Goal: Task Accomplishment & Management: Use online tool/utility

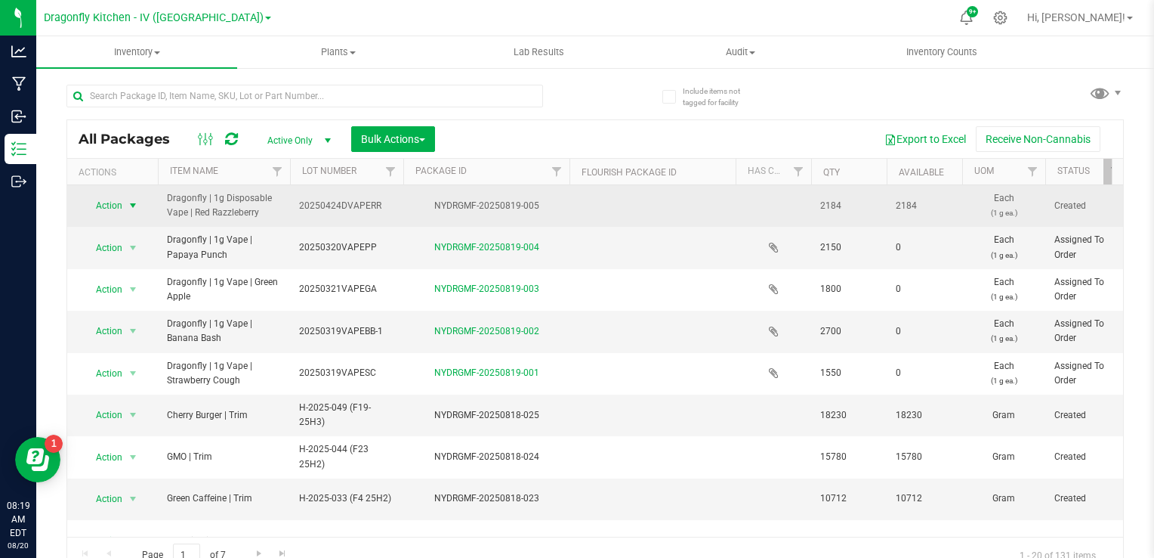
drag, startPoint x: 0, startPoint y: 0, endPoint x: 137, endPoint y: 206, distance: 247.5
click at [137, 206] on span "select" at bounding box center [133, 205] width 12 height 12
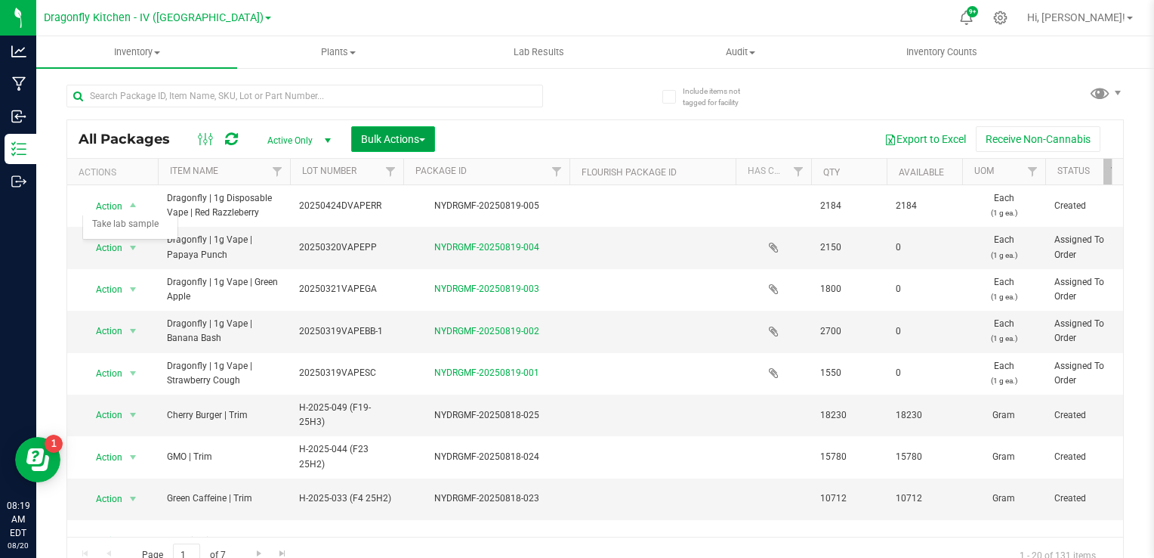
click at [416, 127] on button "Bulk Actions" at bounding box center [393, 139] width 84 height 26
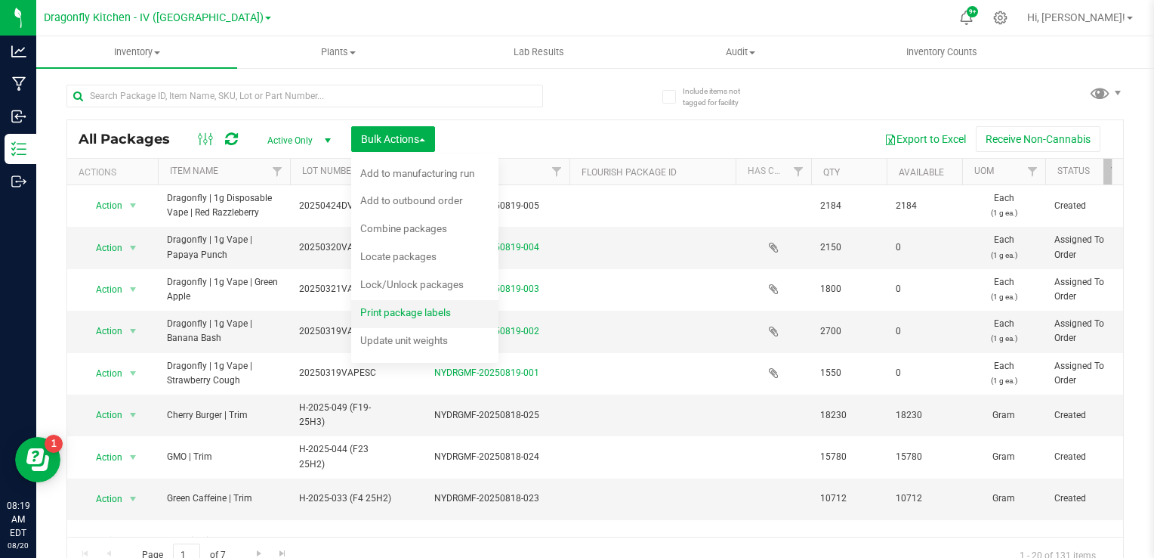
click at [407, 310] on span "Print package labels" at bounding box center [405, 312] width 91 height 12
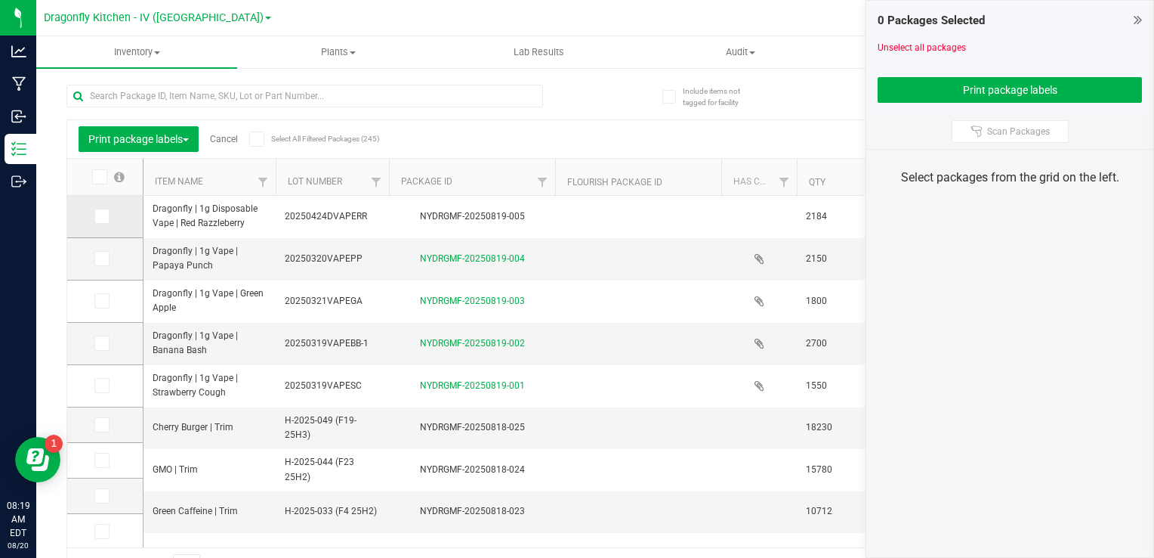
click at [100, 216] on icon at bounding box center [101, 216] width 10 height 0
click at [0, 0] on input "checkbox" at bounding box center [0, 0] width 0 height 0
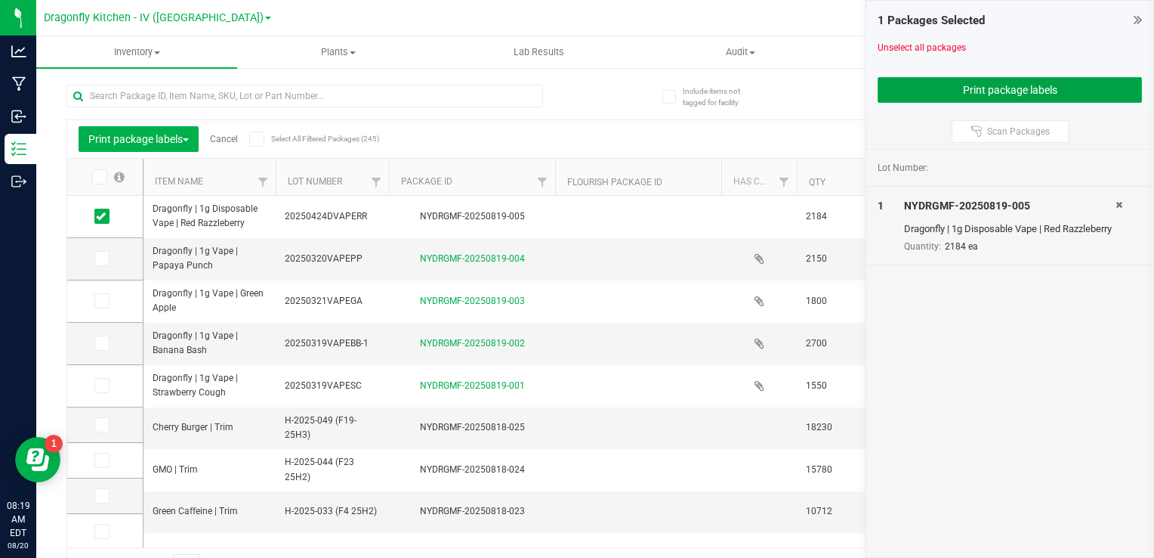
click at [1029, 95] on button "Print package labels" at bounding box center [1010, 90] width 264 height 26
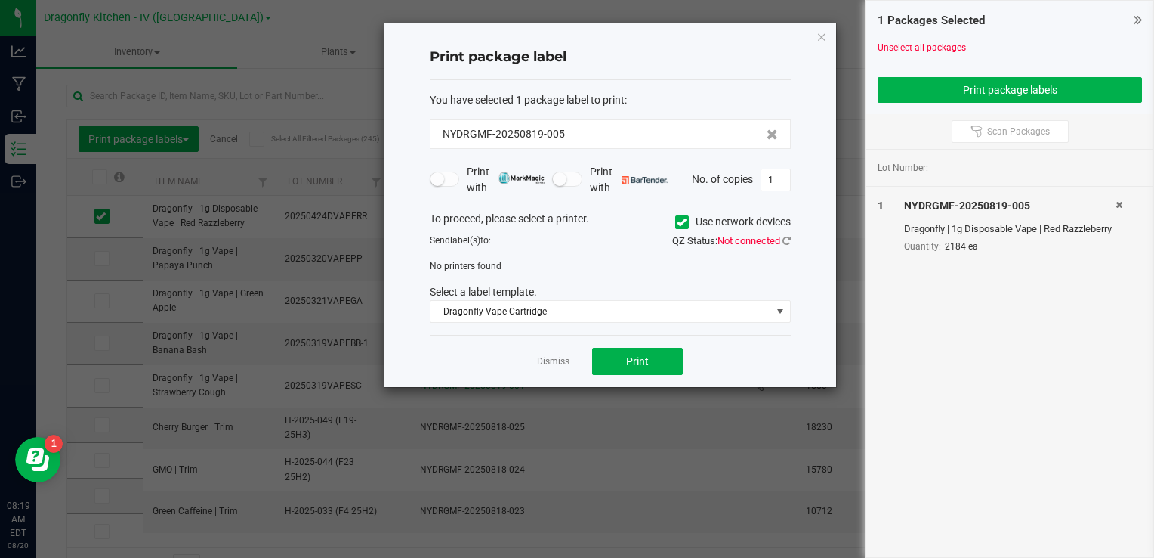
click at [627, 146] on div "NYDRGMF-20250819-005" at bounding box center [610, 133] width 361 height 29
click at [563, 312] on span "Dragonfly Vape Cartridge" at bounding box center [601, 311] width 341 height 21
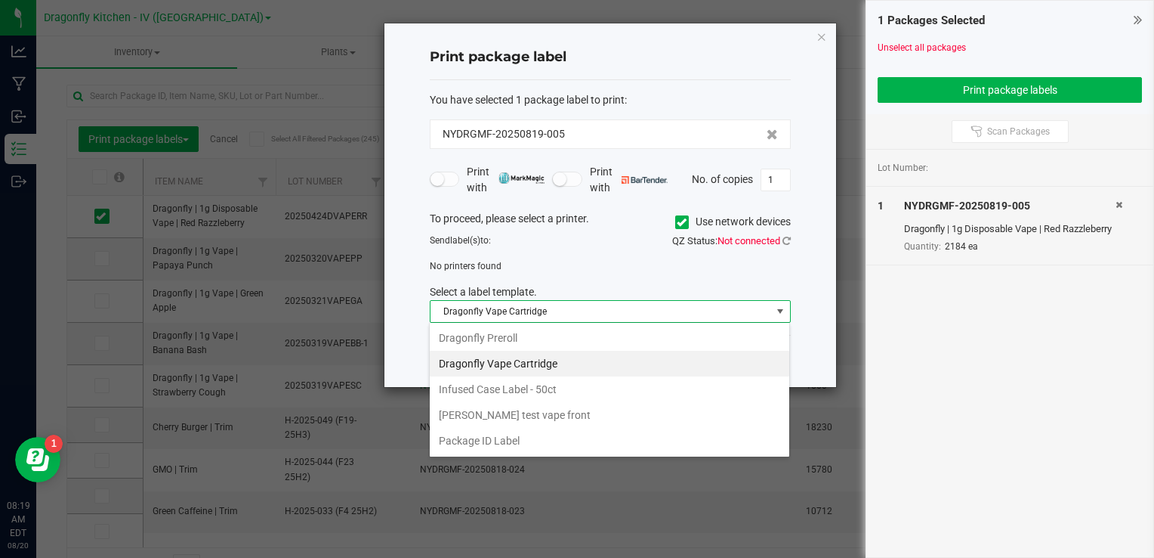
scroll to position [22, 361]
click at [532, 434] on li "Package ID Label" at bounding box center [610, 441] width 360 height 26
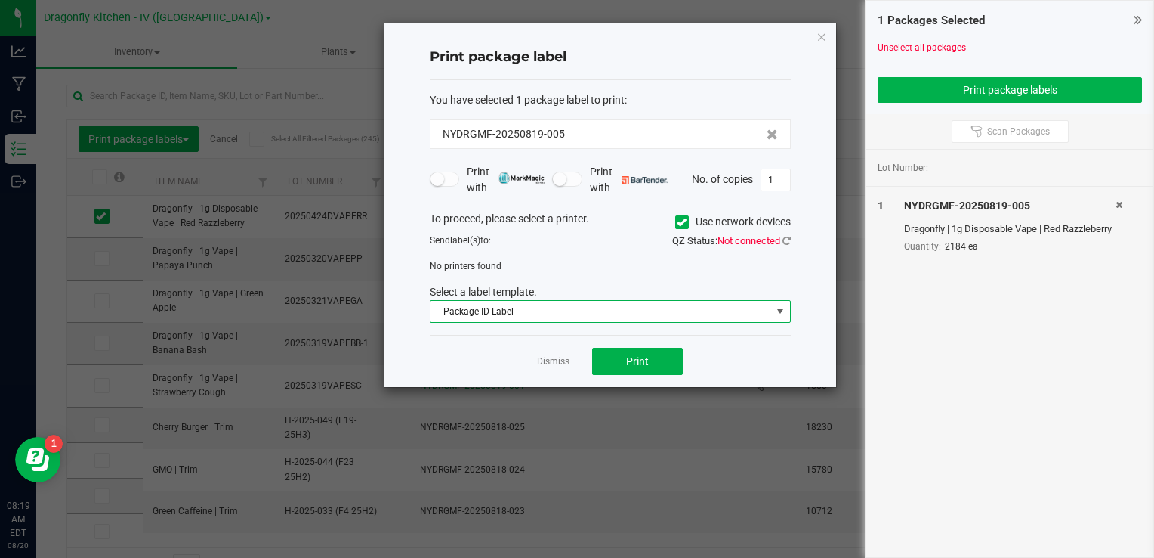
click at [609, 264] on div "No printers found" at bounding box center [611, 266] width 384 height 14
click at [788, 240] on icon at bounding box center [787, 241] width 8 height 10
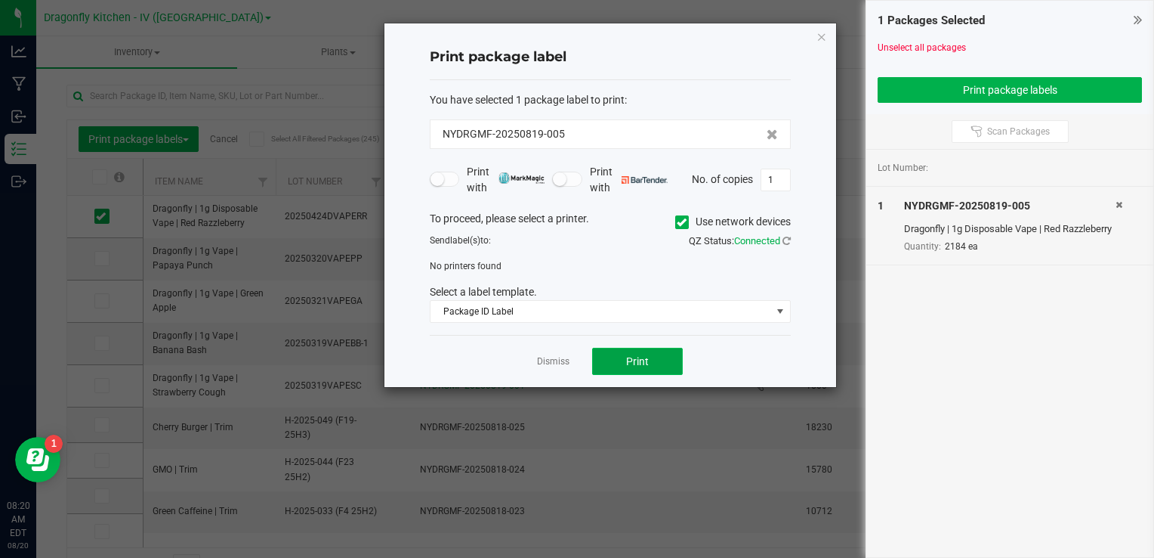
click at [617, 355] on button "Print" at bounding box center [637, 361] width 91 height 27
click at [630, 360] on span "Print" at bounding box center [637, 361] width 23 height 12
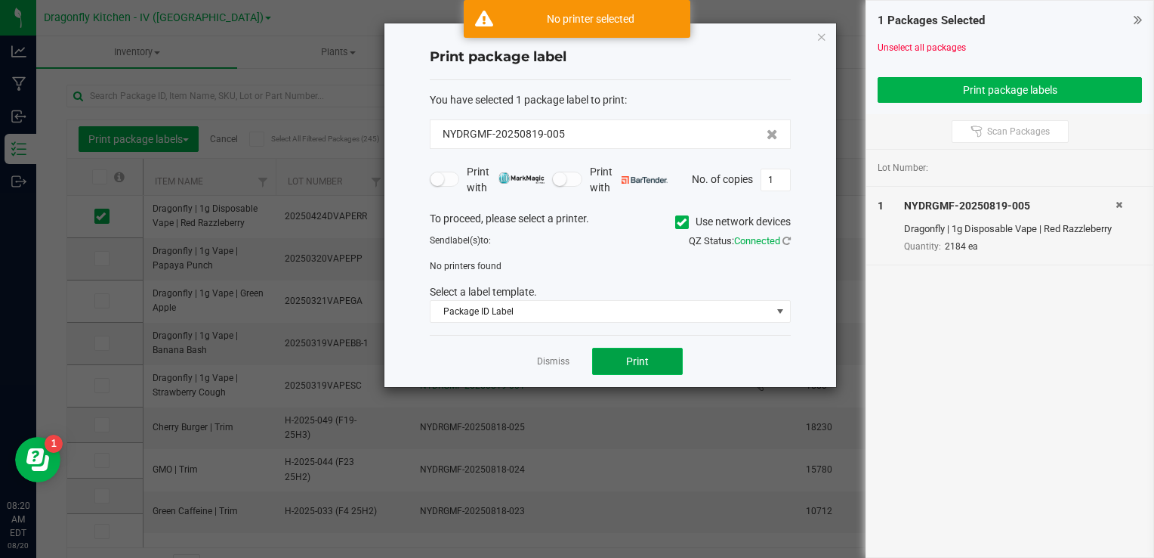
click at [630, 360] on span "Print" at bounding box center [637, 361] width 23 height 12
click at [675, 214] on label "Use network devices" at bounding box center [733, 222] width 116 height 16
click at [0, 0] on input "Use network devices" at bounding box center [0, 0] width 0 height 0
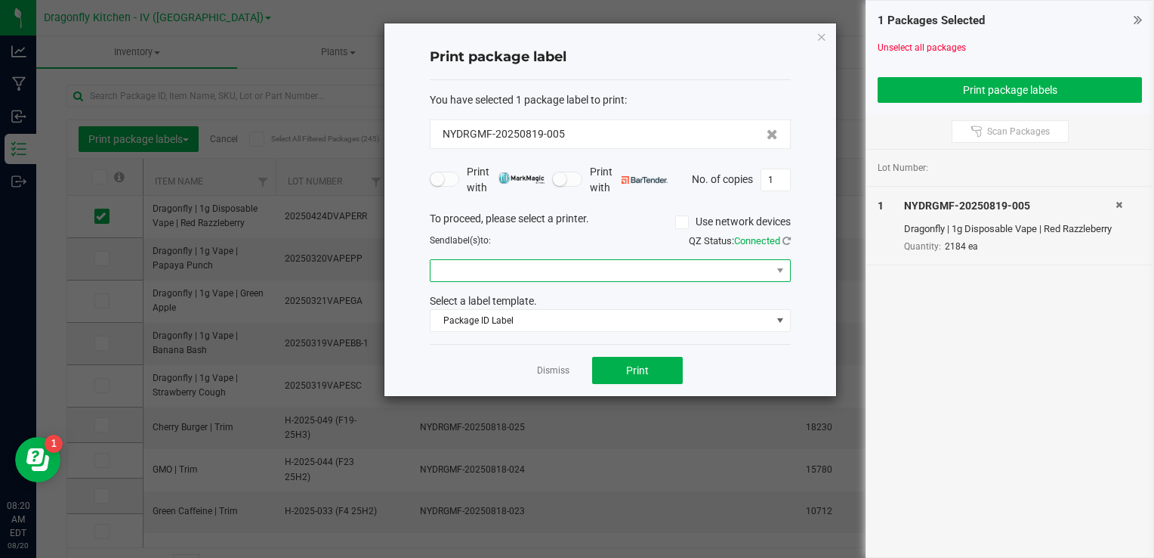
click at [697, 263] on span at bounding box center [601, 270] width 341 height 21
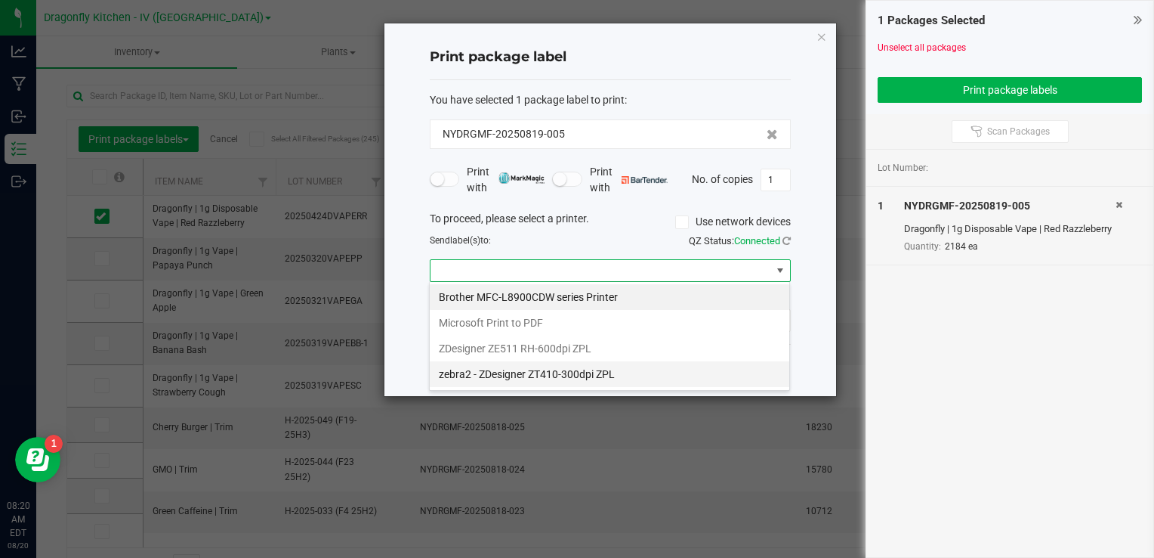
click at [629, 367] on ZPL "zebra2 - ZDesigner ZT410-300dpi ZPL" at bounding box center [610, 374] width 360 height 26
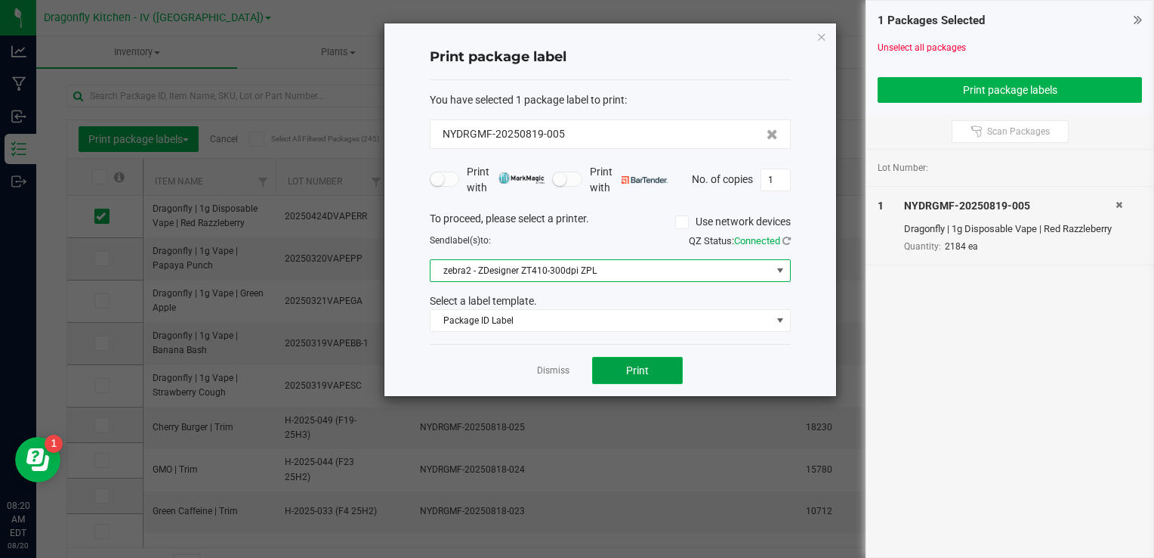
click at [629, 357] on button "Print" at bounding box center [637, 370] width 91 height 27
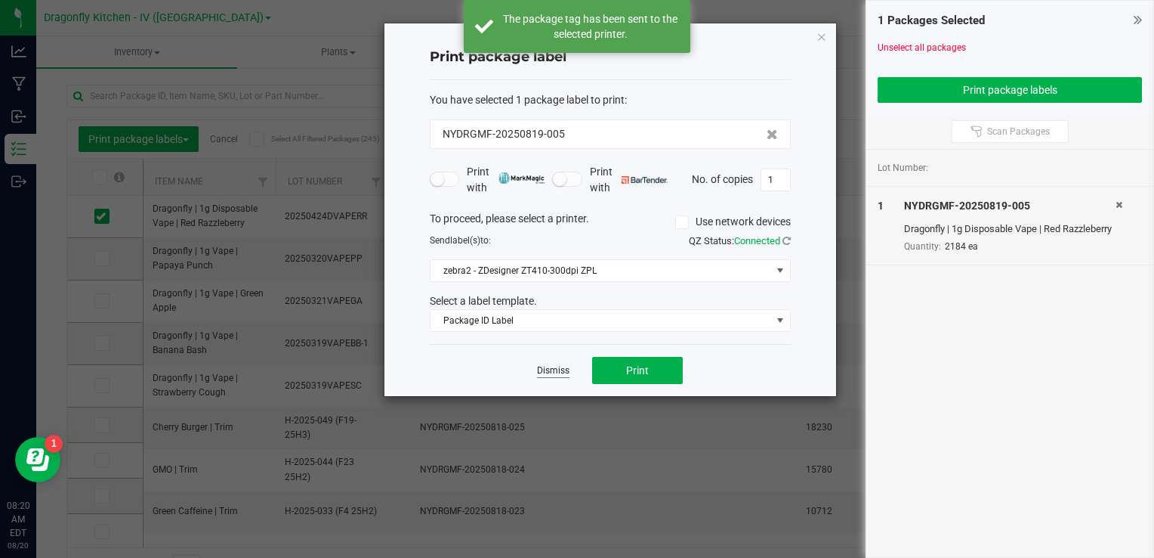
click at [560, 367] on link "Dismiss" at bounding box center [553, 370] width 32 height 13
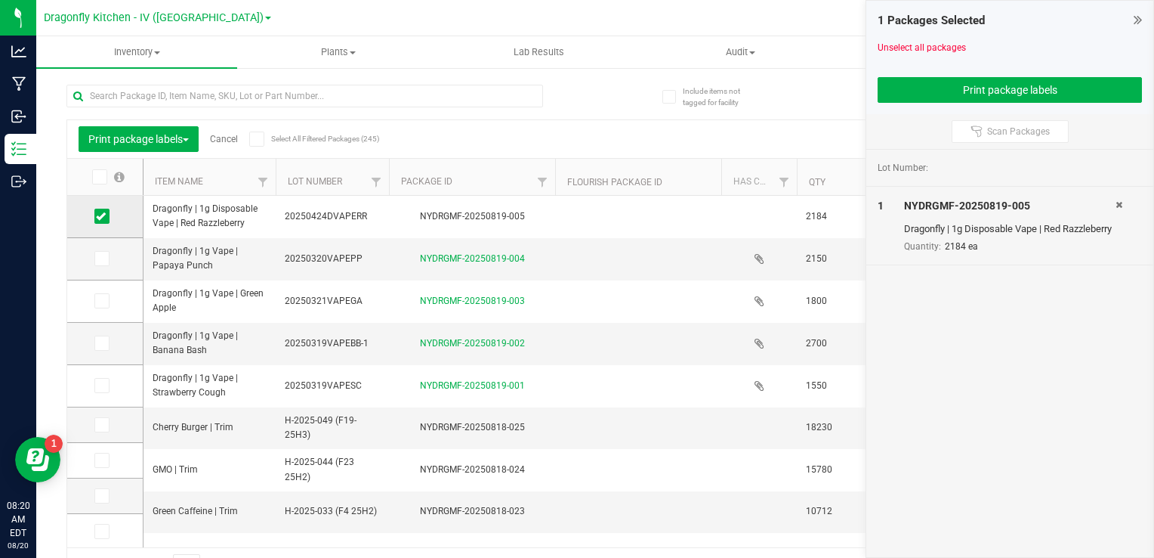
click at [107, 218] on span at bounding box center [101, 216] width 15 height 15
click at [0, 0] on input "checkbox" at bounding box center [0, 0] width 0 height 0
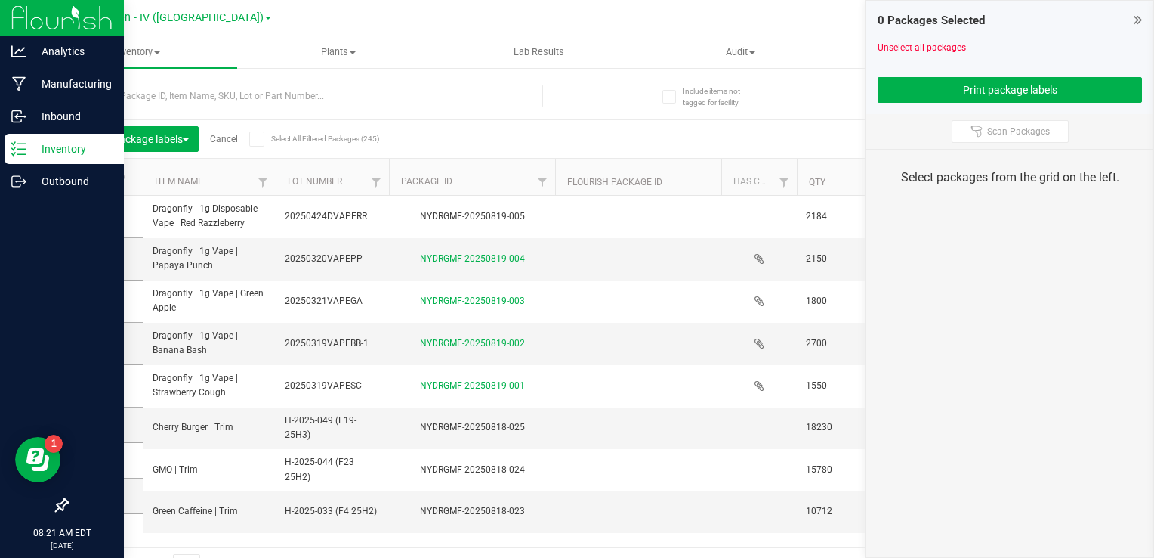
click at [55, 162] on div "Inventory" at bounding box center [64, 149] width 119 height 30
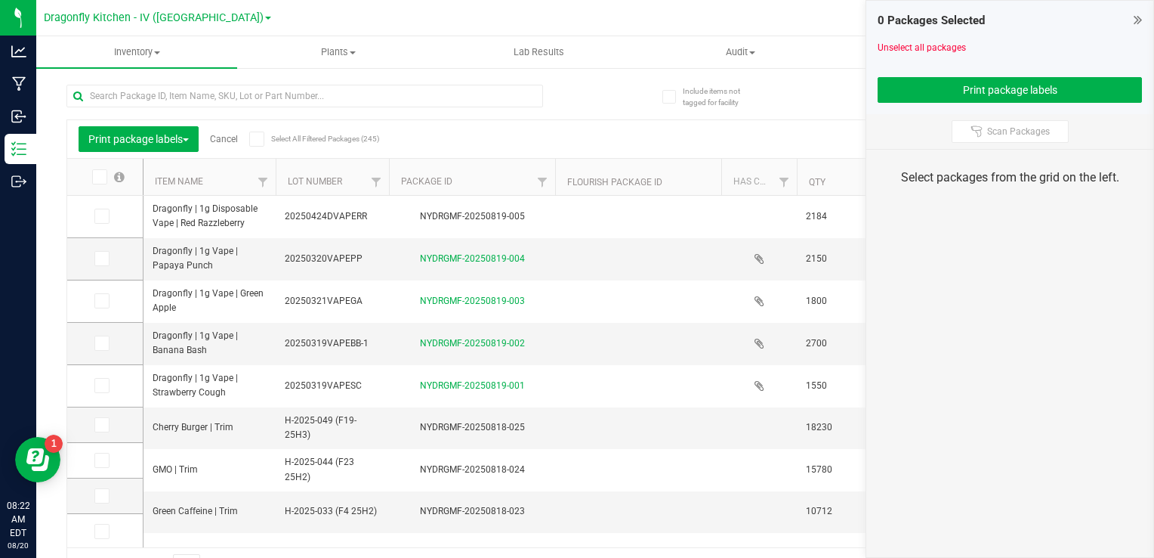
click at [1134, 26] on span at bounding box center [1138, 20] width 8 height 18
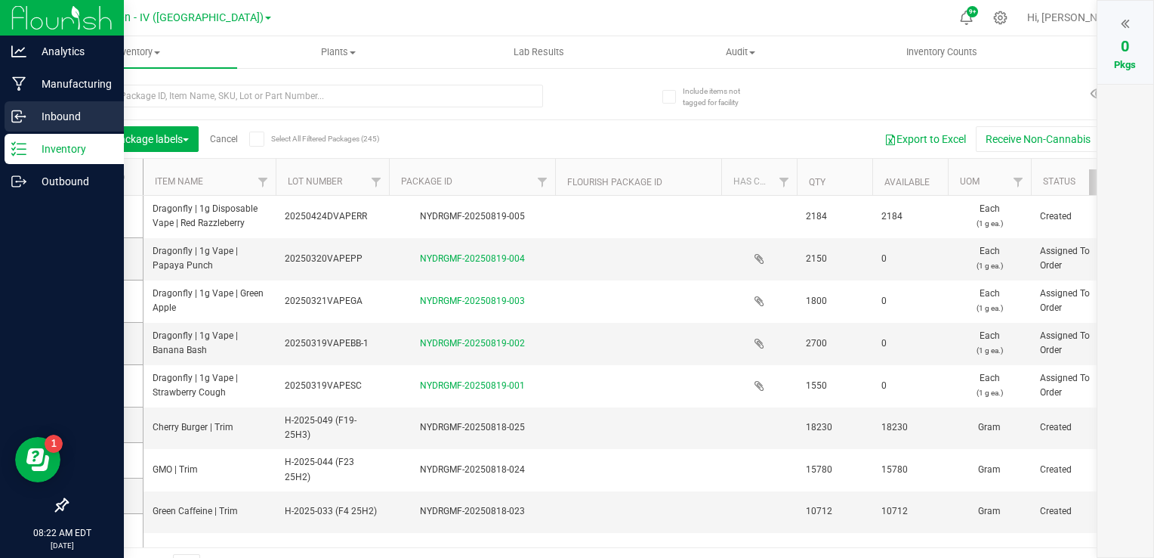
click at [5, 119] on div "Inbound" at bounding box center [64, 116] width 119 height 30
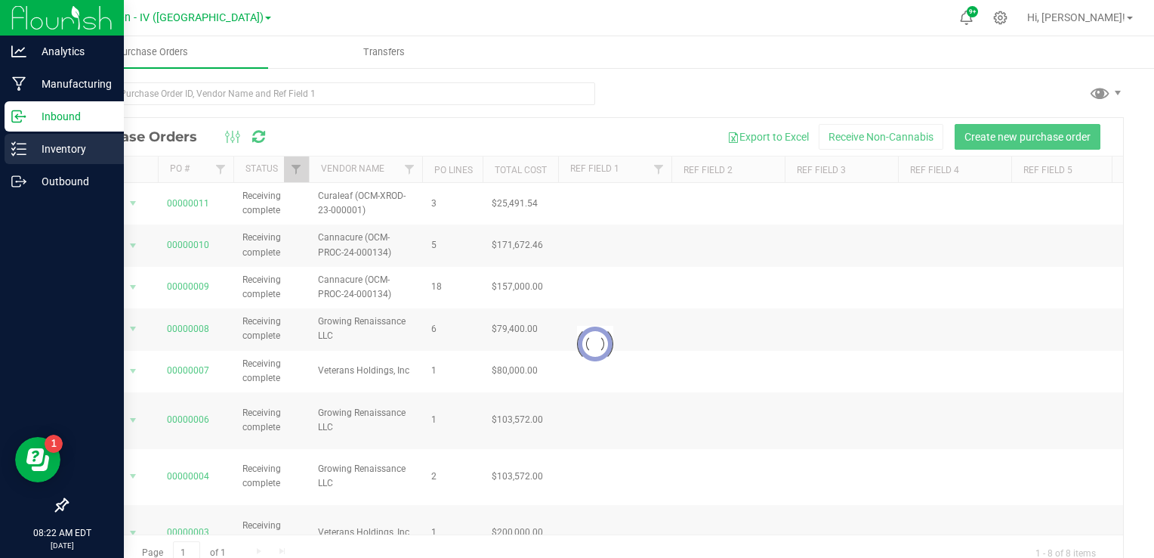
click at [79, 154] on p "Inventory" at bounding box center [71, 149] width 91 height 18
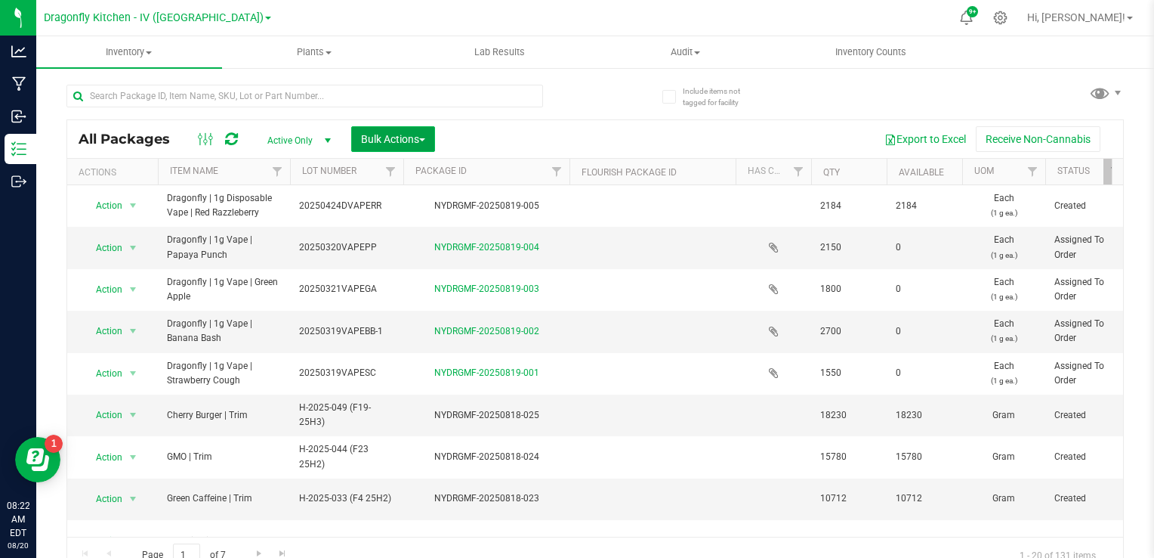
click at [391, 141] on span "Bulk Actions" at bounding box center [393, 139] width 64 height 12
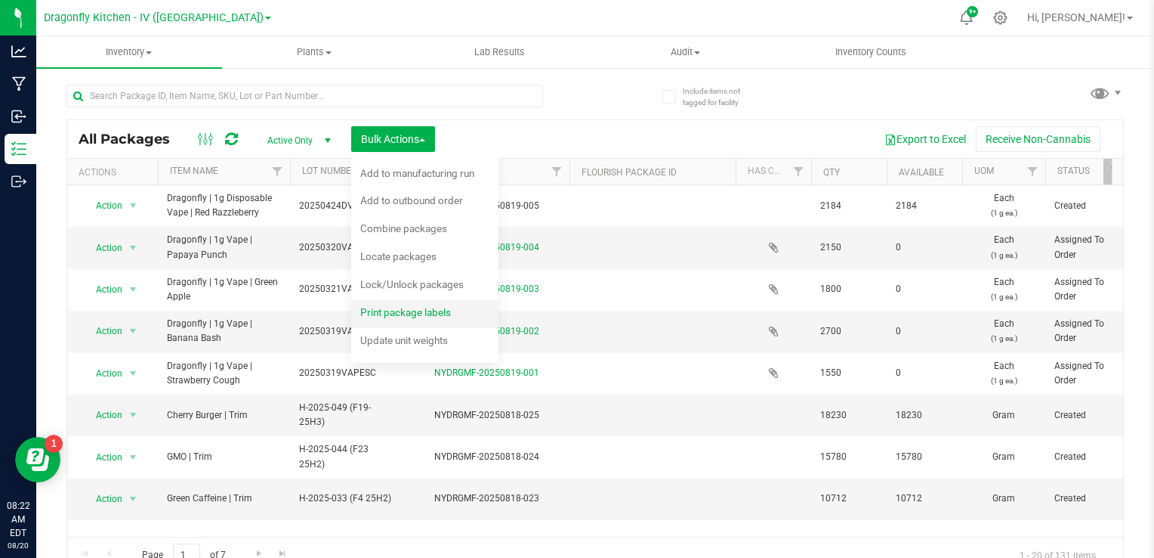
click at [400, 307] on span "Print package labels" at bounding box center [405, 312] width 91 height 12
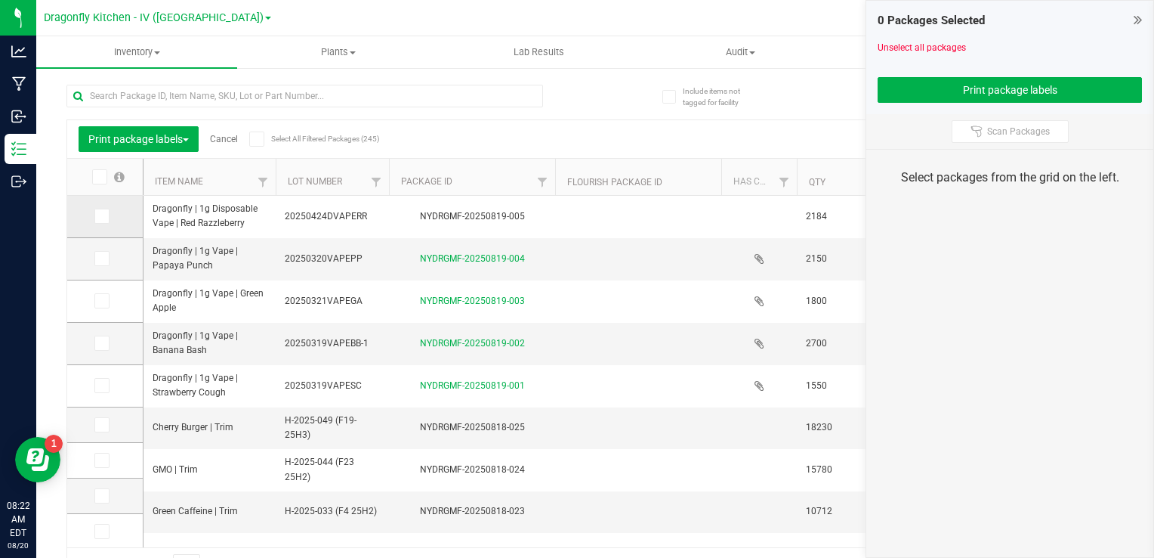
click at [104, 216] on icon at bounding box center [101, 216] width 10 height 0
click at [0, 0] on input "checkbox" at bounding box center [0, 0] width 0 height 0
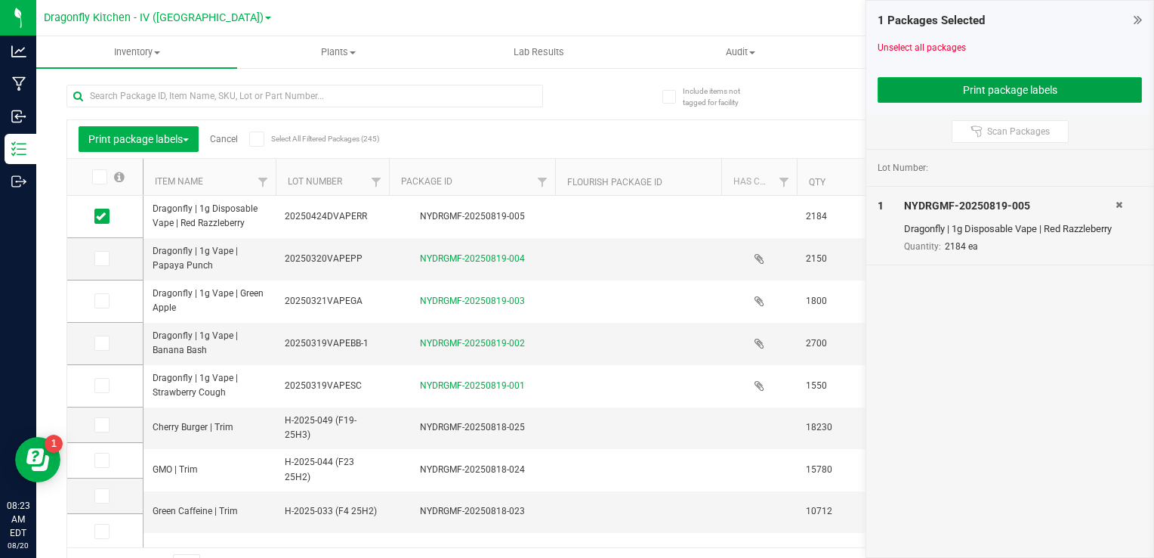
click at [947, 85] on button "Print package labels" at bounding box center [1010, 90] width 264 height 26
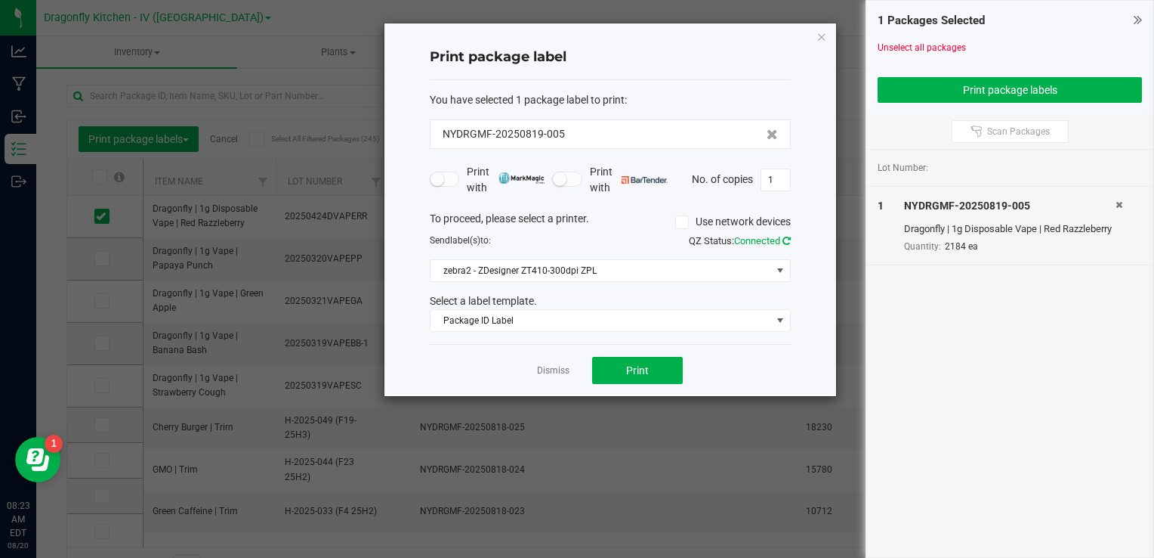
click at [786, 241] on icon at bounding box center [787, 241] width 8 height 10
click at [677, 222] on icon at bounding box center [682, 222] width 10 height 0
click at [0, 0] on input "Use network devices" at bounding box center [0, 0] width 0 height 0
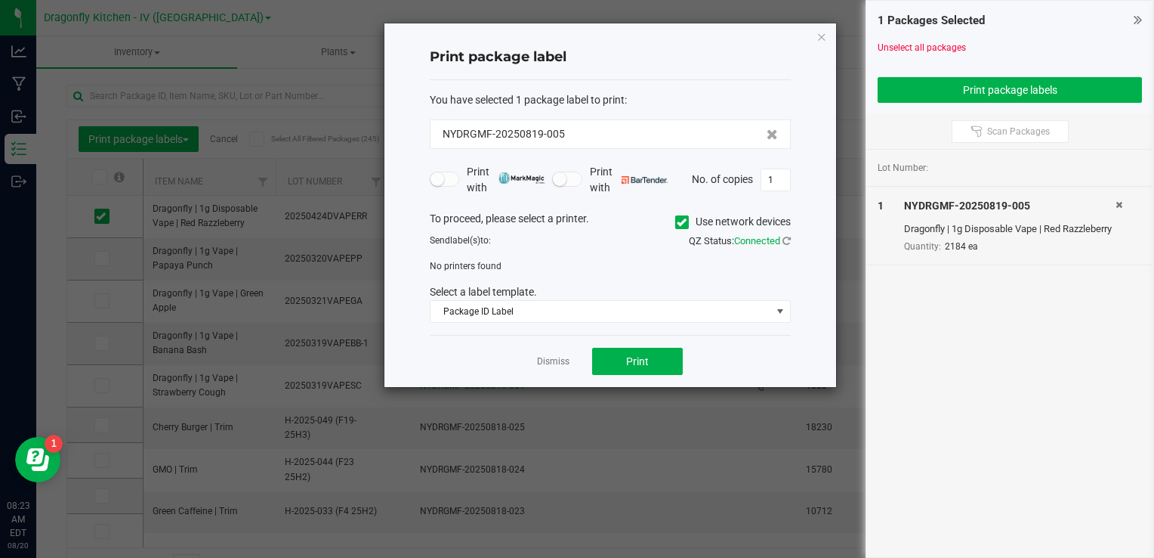
click at [683, 214] on label "Use network devices" at bounding box center [733, 222] width 116 height 16
click at [0, 0] on input "Use network devices" at bounding box center [0, 0] width 0 height 0
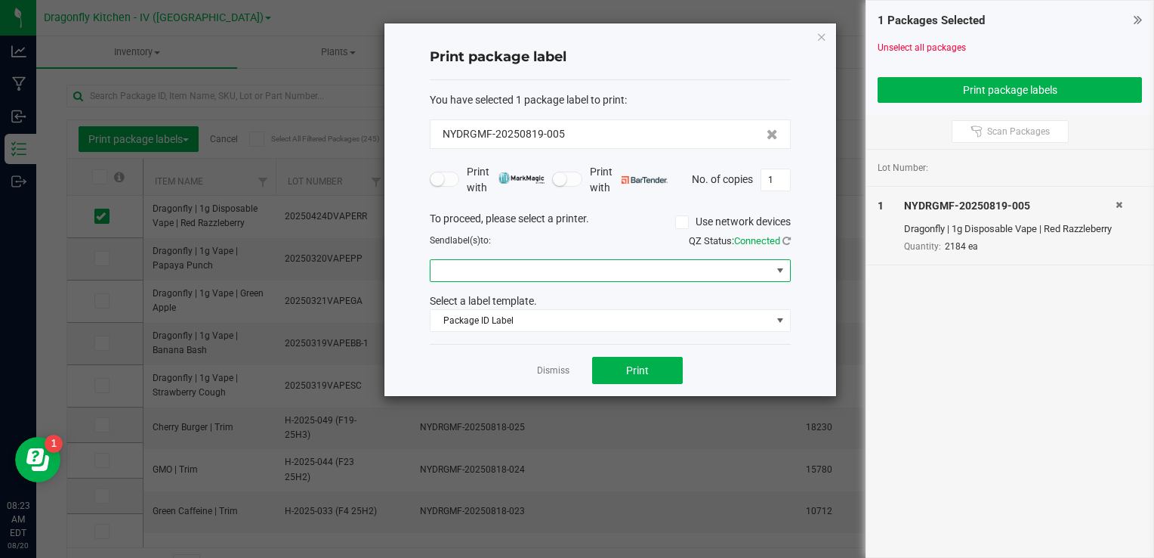
click at [603, 274] on span at bounding box center [601, 270] width 341 height 21
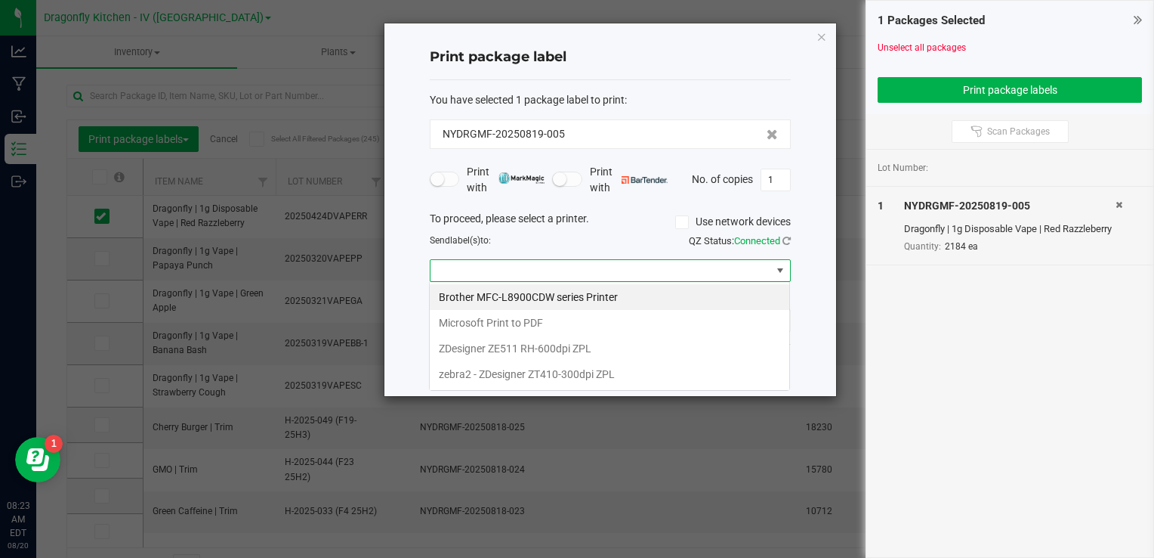
scroll to position [22, 361]
click at [542, 376] on ZPL "zebra2 - ZDesigner ZT410-300dpi ZPL" at bounding box center [610, 374] width 360 height 26
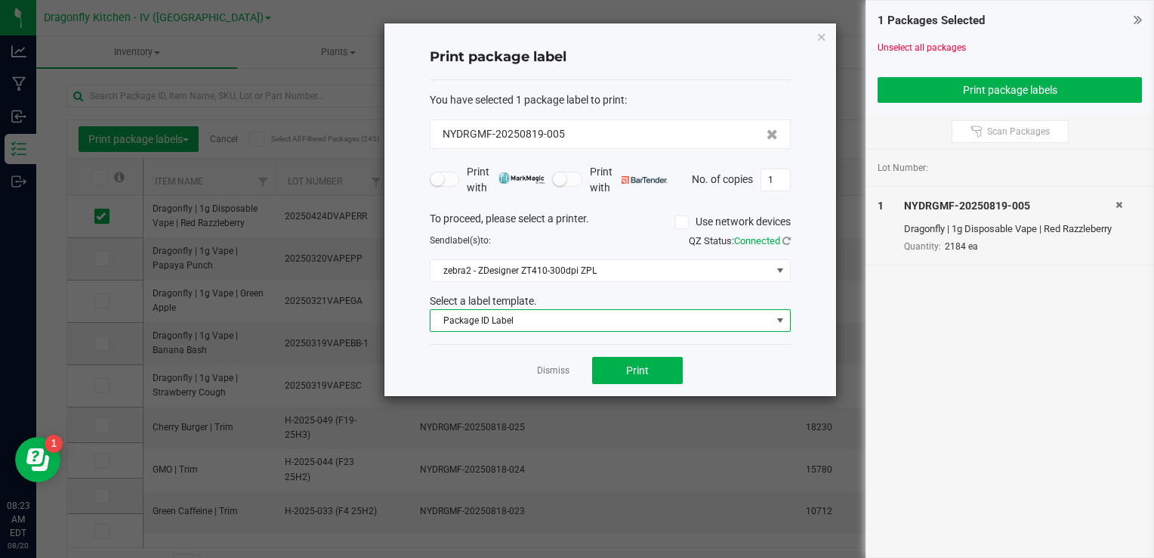
click at [537, 323] on span "Package ID Label" at bounding box center [601, 320] width 341 height 21
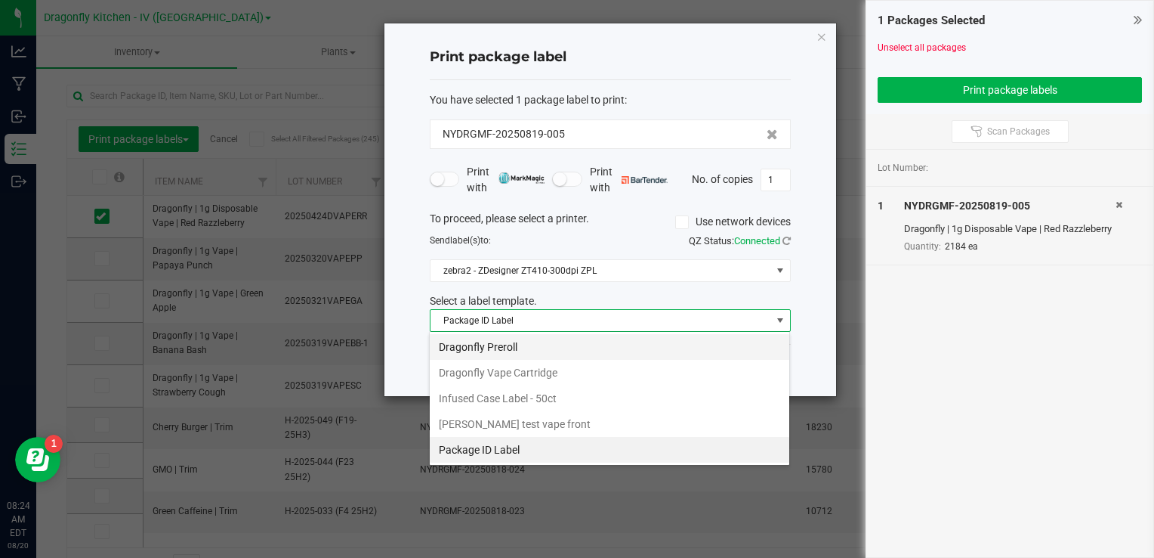
click at [533, 346] on li "Dragonfly Preroll" at bounding box center [610, 347] width 360 height 26
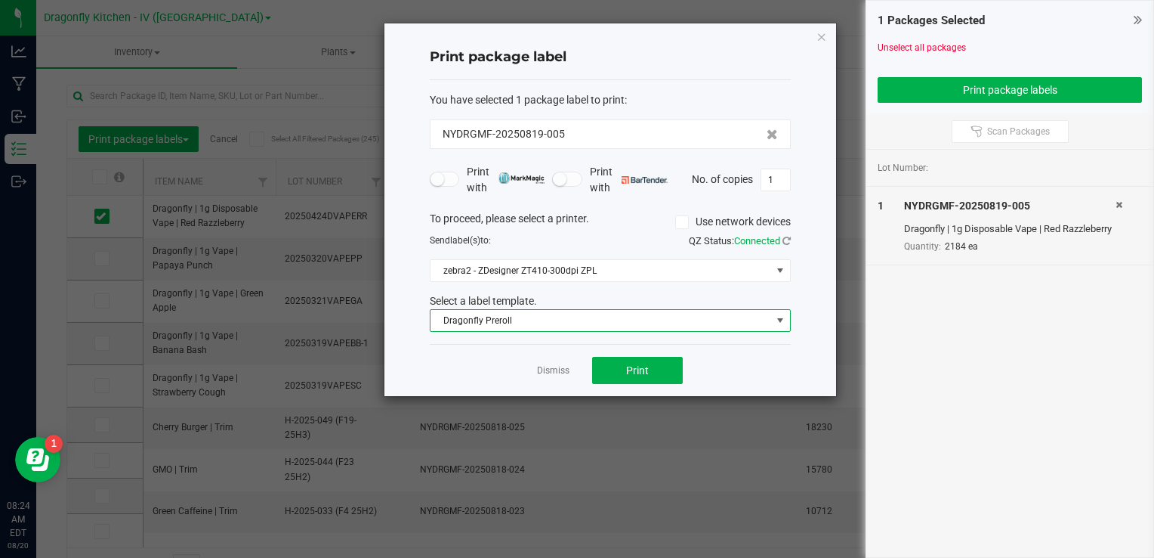
click at [533, 326] on span "Dragonfly Preroll" at bounding box center [601, 320] width 341 height 21
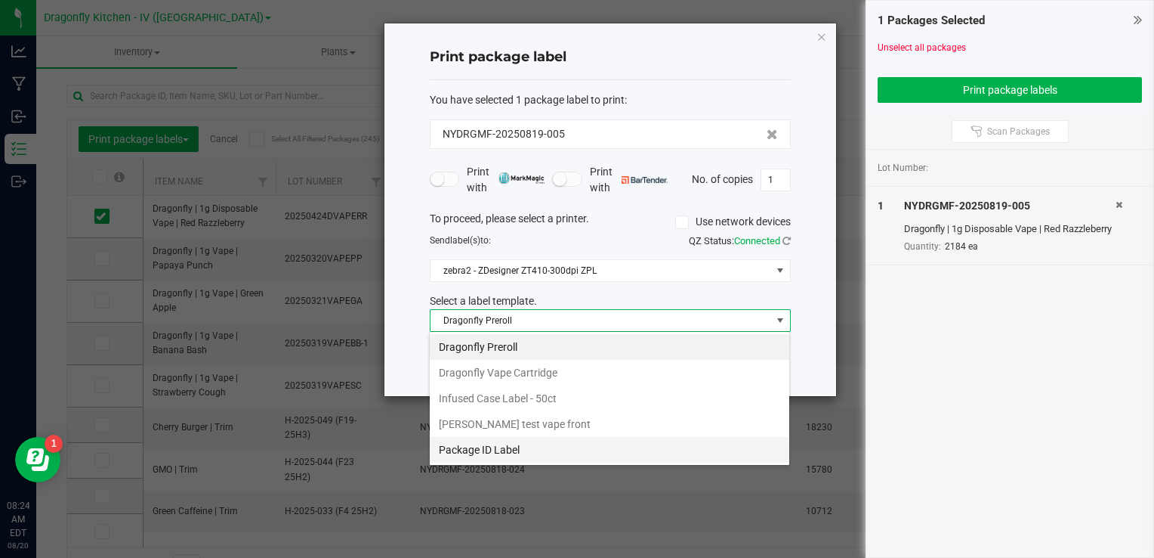
click at [526, 451] on li "Package ID Label" at bounding box center [610, 450] width 360 height 26
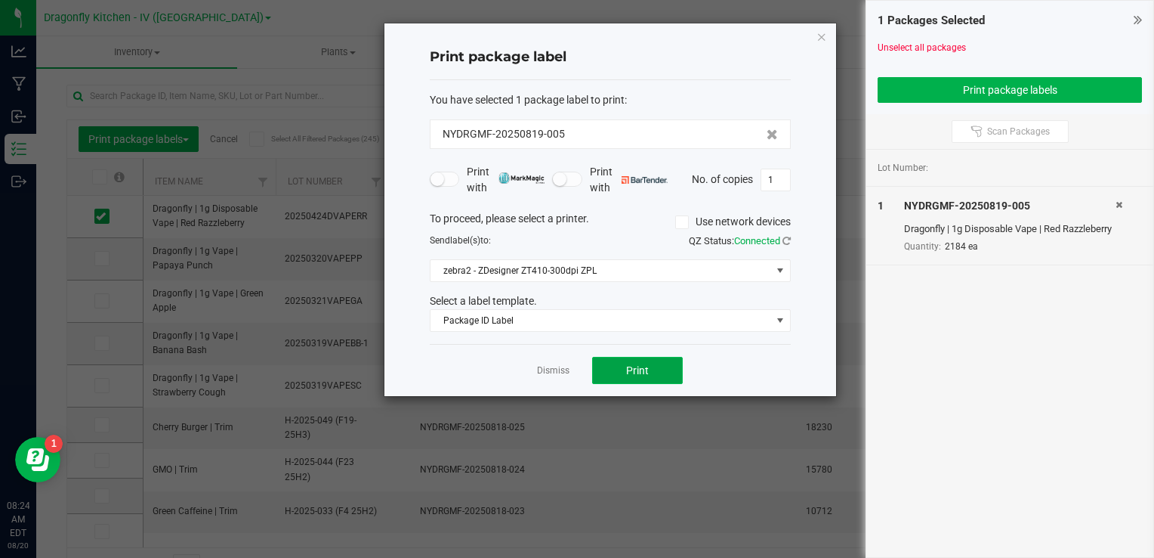
click at [632, 370] on span "Print" at bounding box center [637, 370] width 23 height 12
